Goal: Task Accomplishment & Management: Manage account settings

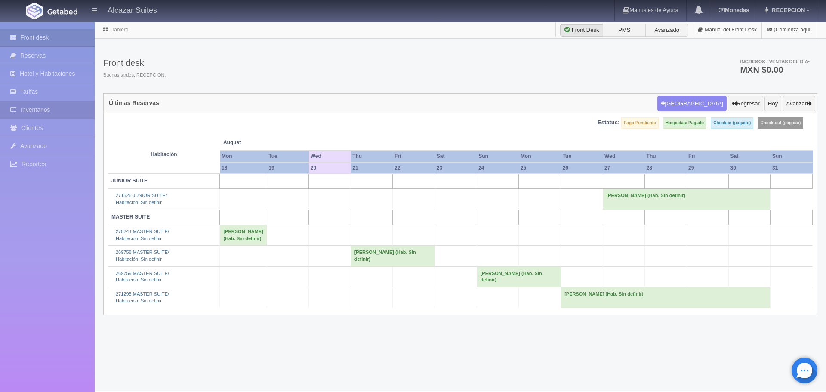
click at [52, 115] on link "Inventarios" at bounding box center [47, 110] width 95 height 18
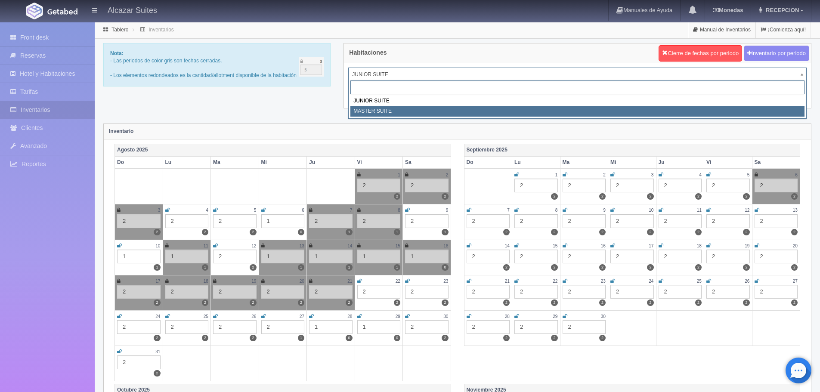
click at [546, 117] on div "JUNIOR SUITE MASTER SUITE" at bounding box center [577, 99] width 458 height 40
select select "305"
